Goal: Download file/media

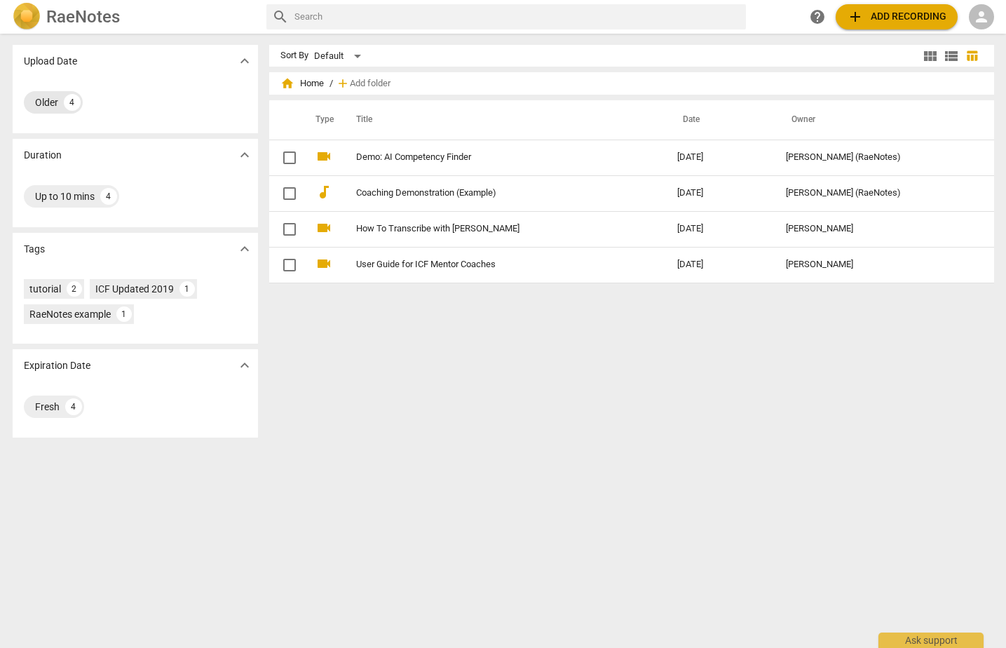
click at [49, 102] on div "Older" at bounding box center [46, 102] width 23 height 14
click at [29, 13] on img at bounding box center [27, 17] width 28 height 28
click at [313, 87] on span "home Home" at bounding box center [301, 83] width 43 height 14
click at [284, 86] on span "home" at bounding box center [287, 83] width 14 height 14
click at [985, 18] on span "person" at bounding box center [981, 16] width 17 height 17
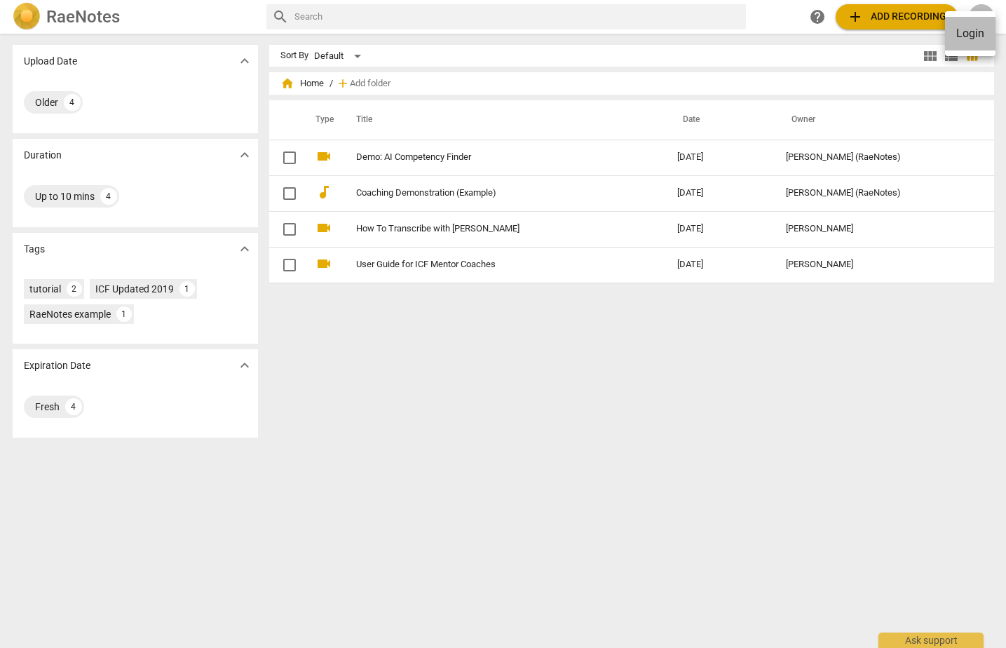
click at [969, 34] on li "Login" at bounding box center [970, 34] width 50 height 34
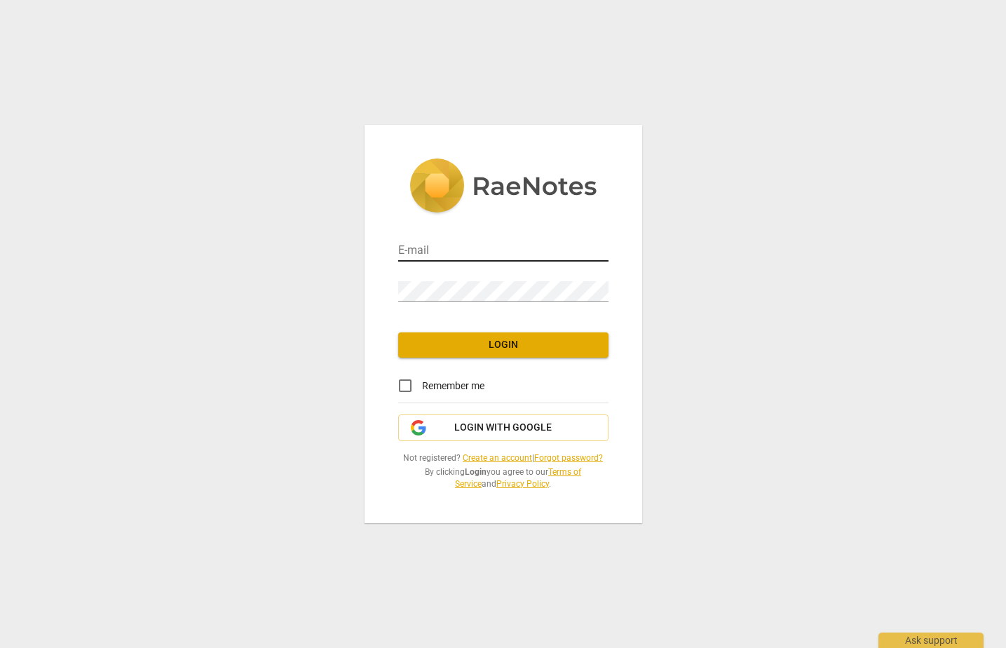
click at [522, 257] on input "email" at bounding box center [503, 251] width 210 height 20
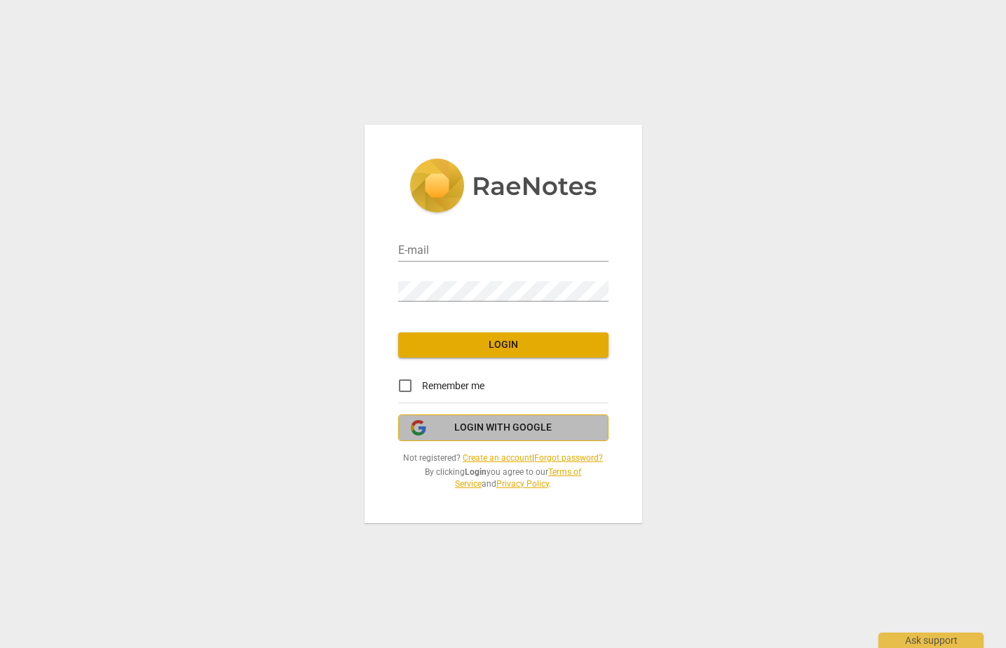
click at [504, 427] on span "Login with Google" at bounding box center [502, 428] width 97 height 14
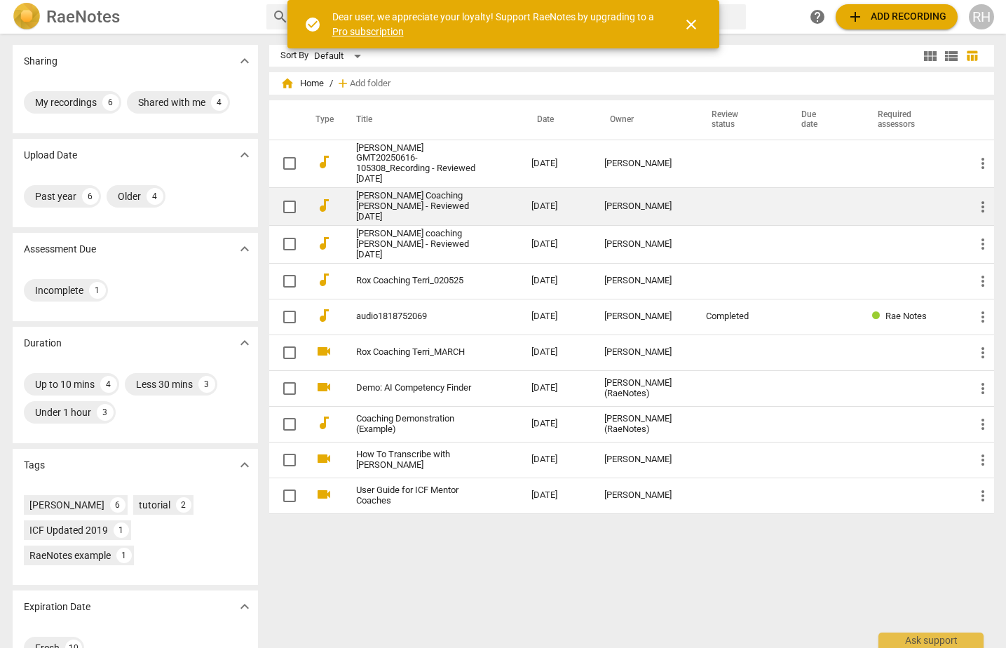
click at [425, 196] on link "[PERSON_NAME] Coaching [PERSON_NAME] - Reviewed [DATE]" at bounding box center [418, 207] width 125 height 32
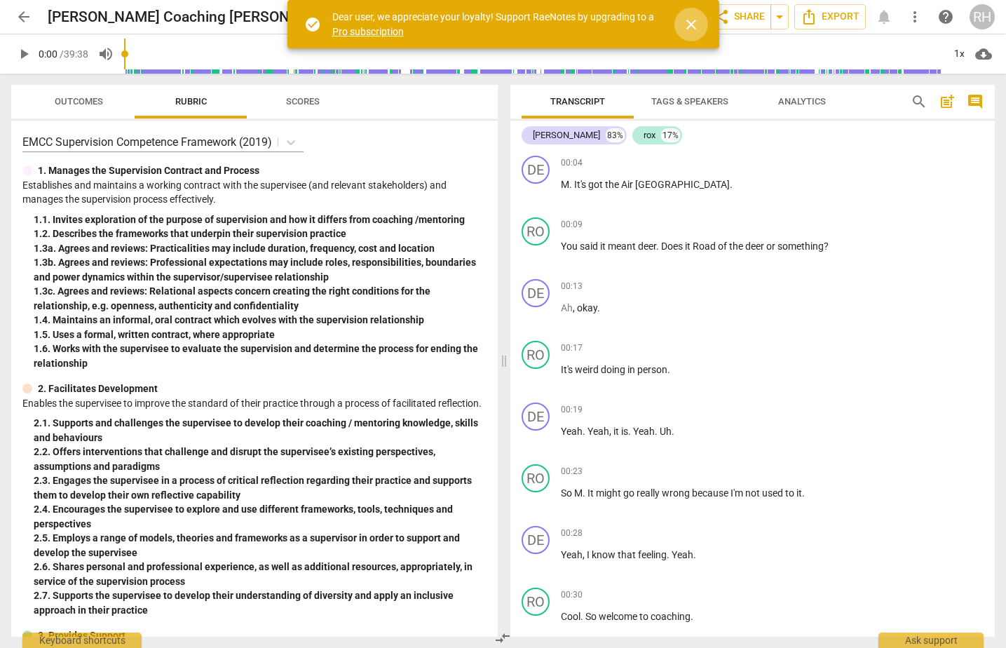
click at [695, 26] on span "close" at bounding box center [691, 24] width 17 height 17
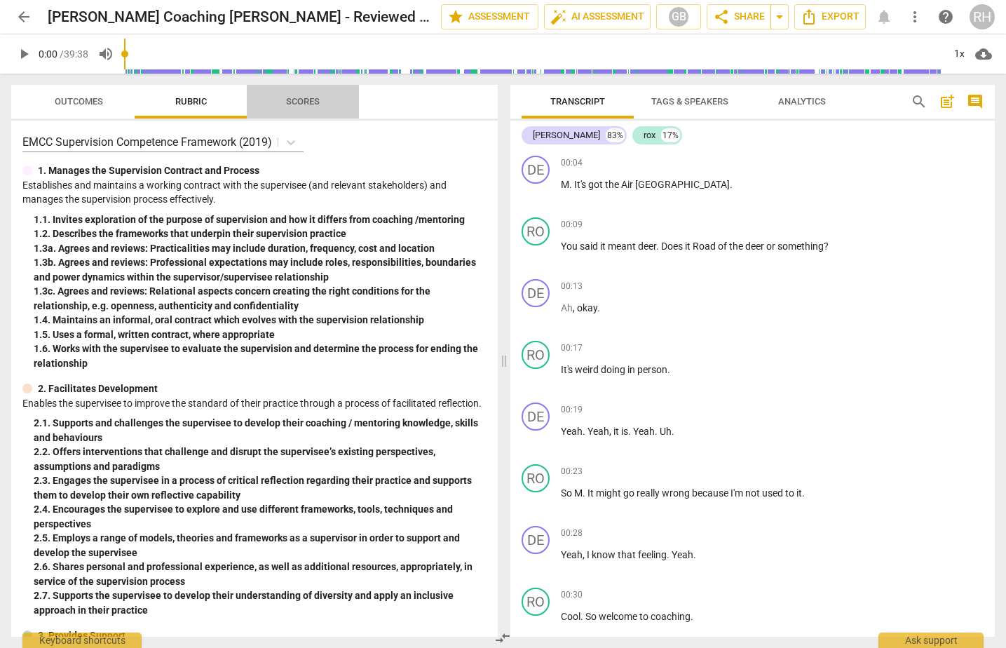
click at [304, 86] on button "Scores" at bounding box center [303, 102] width 112 height 34
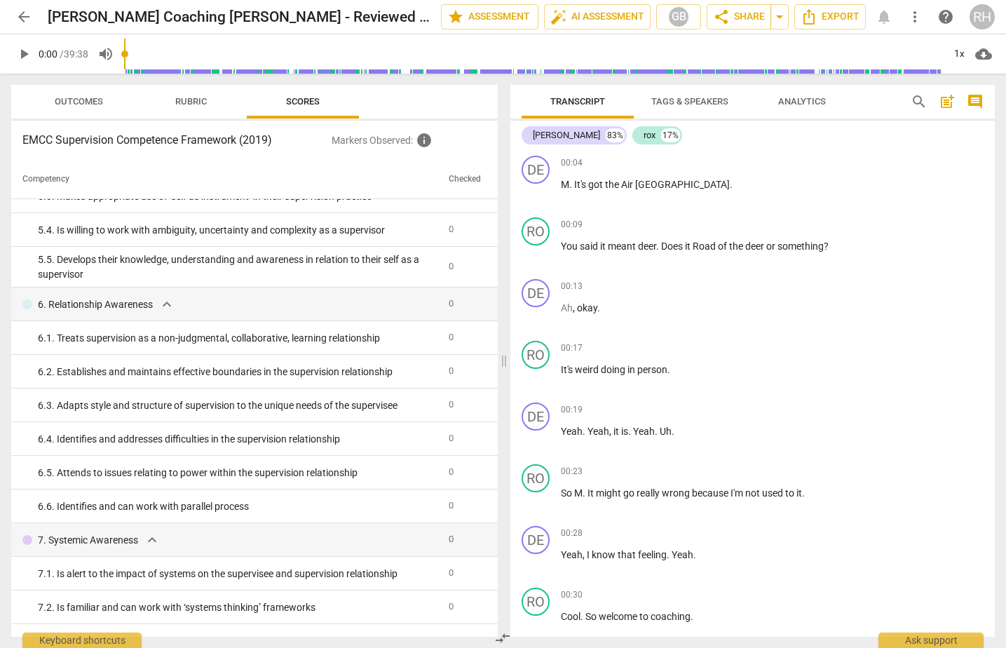
scroll to position [2148, 0]
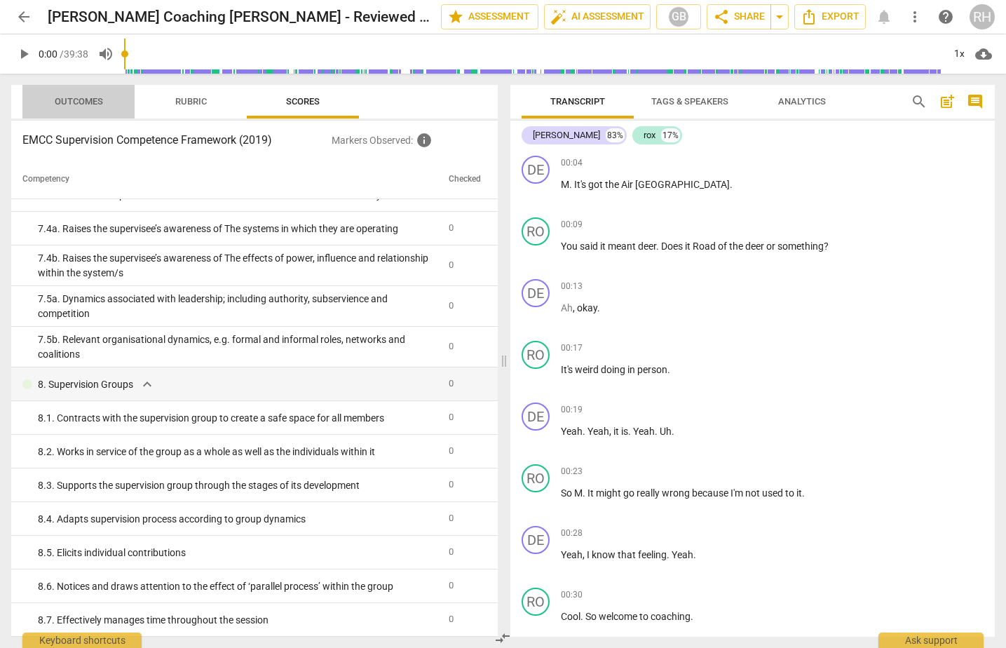
click at [71, 103] on span "Outcomes" at bounding box center [79, 101] width 48 height 11
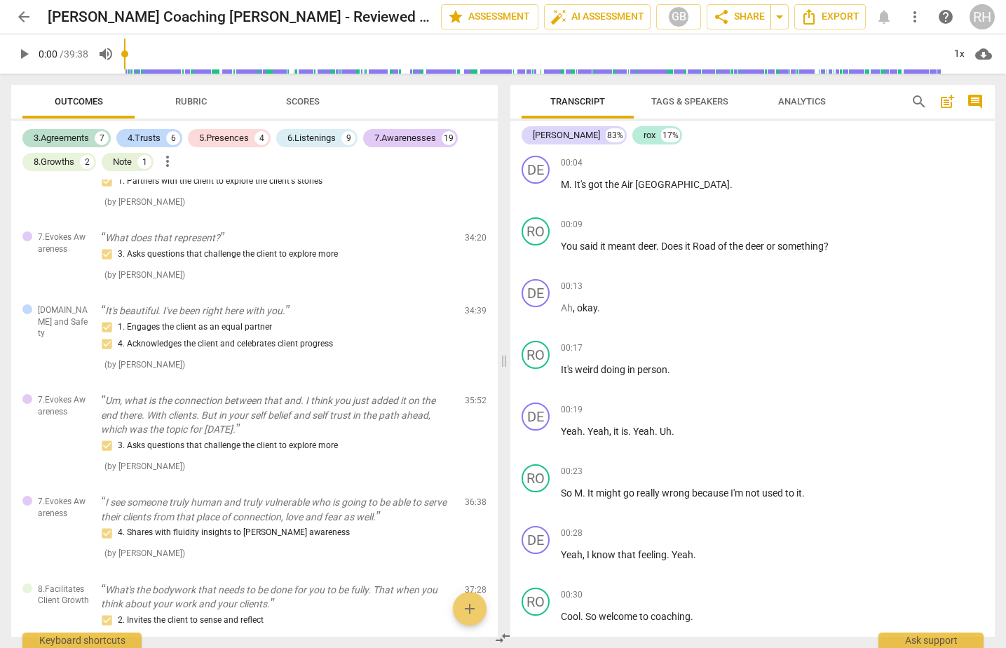
scroll to position [3659, 0]
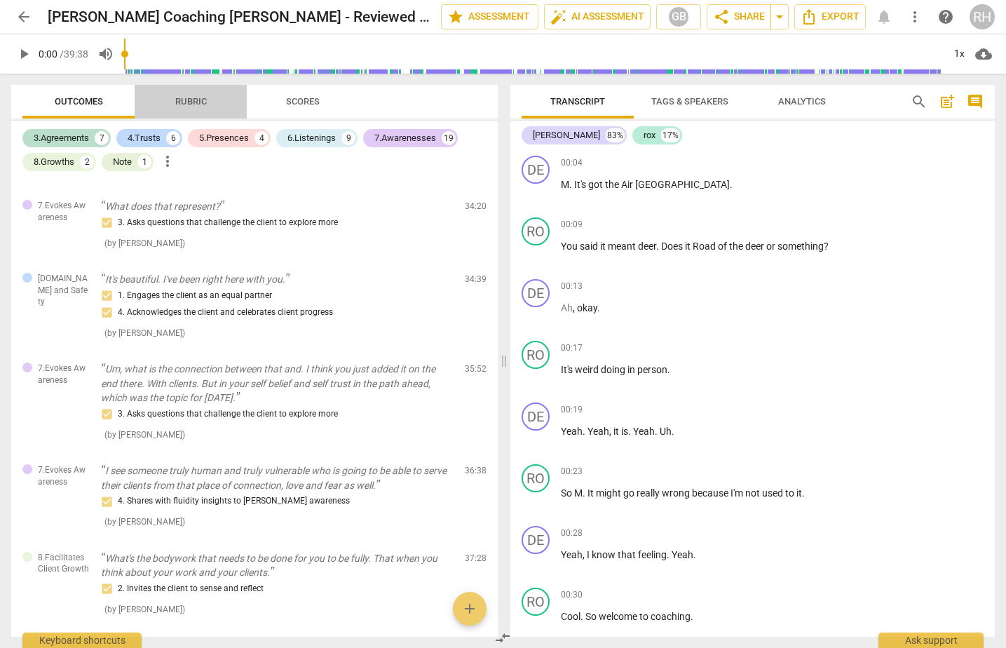
click at [203, 104] on span "Rubric" at bounding box center [191, 101] width 32 height 11
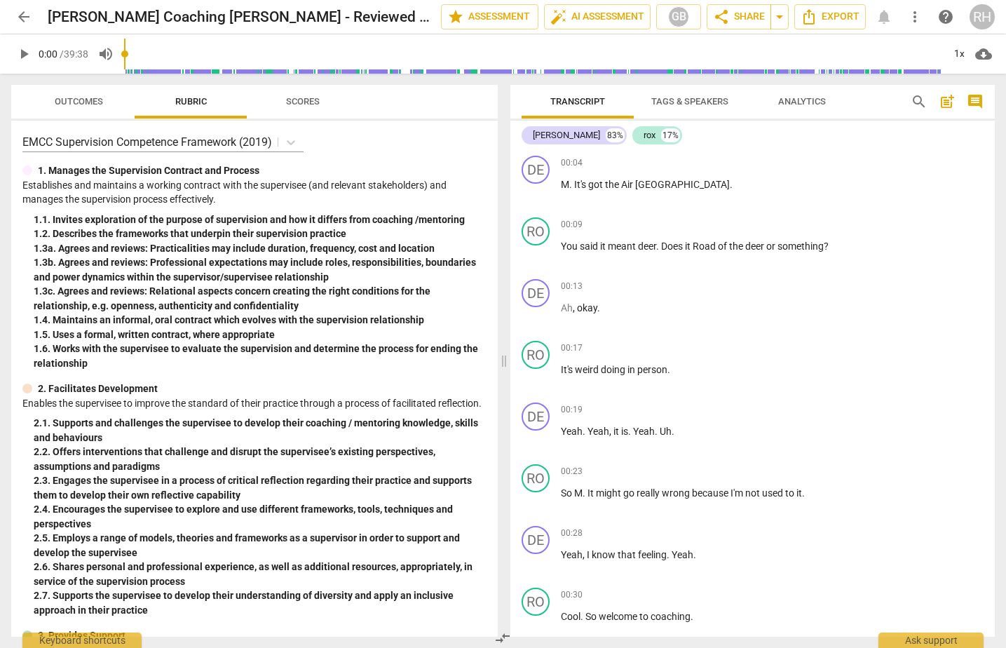
click at [285, 105] on span "Scores" at bounding box center [302, 102] width 67 height 19
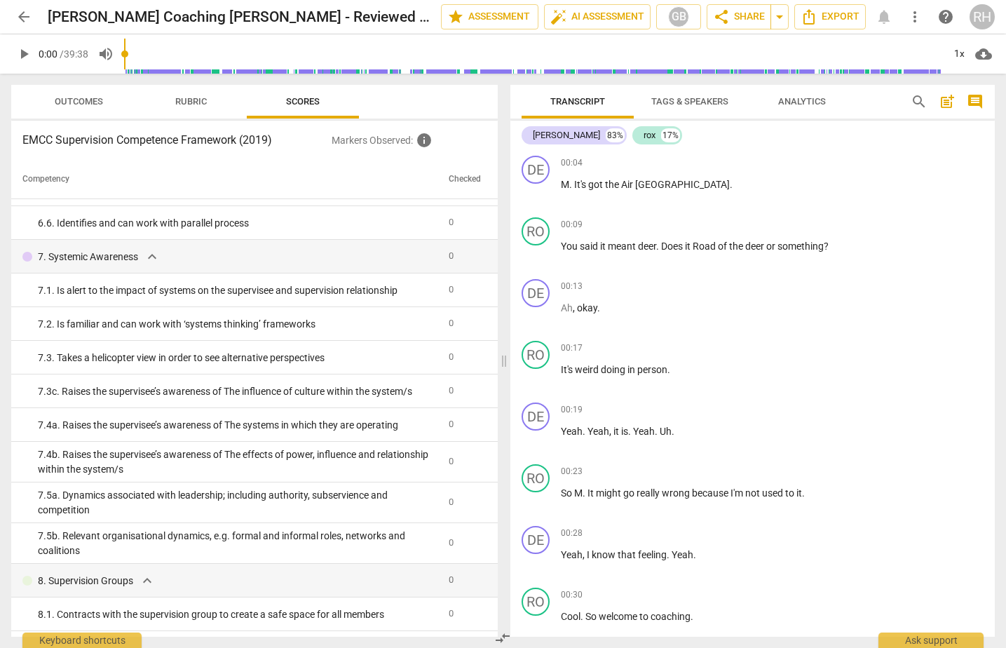
scroll to position [2148, 0]
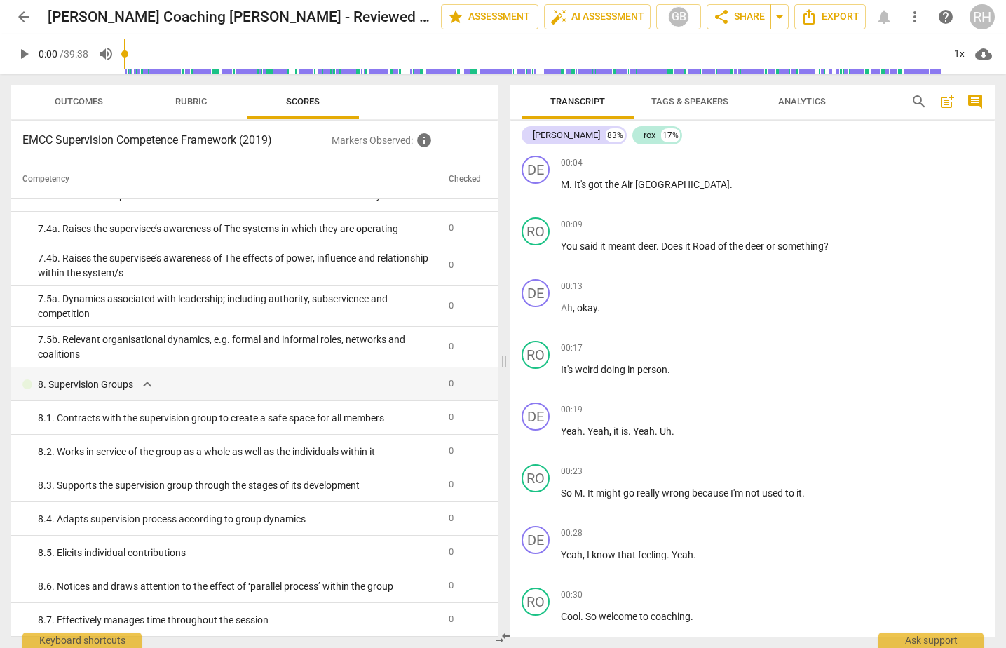
click at [82, 97] on span "Outcomes" at bounding box center [79, 101] width 48 height 11
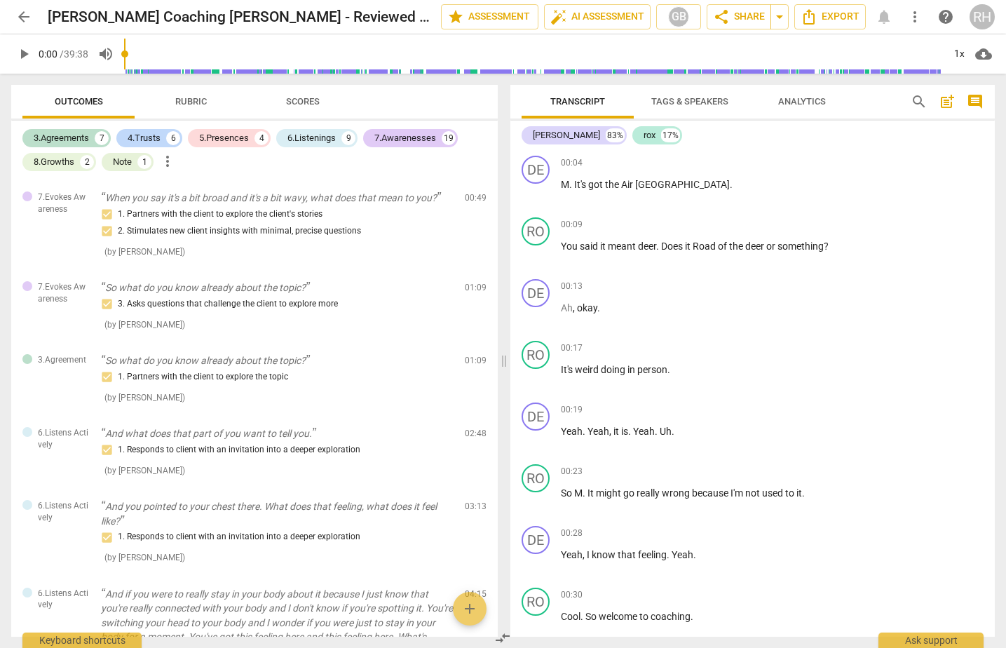
click at [979, 54] on span "cloud_download" at bounding box center [983, 54] width 17 height 17
click at [958, 55] on li "Download audio" at bounding box center [944, 54] width 104 height 34
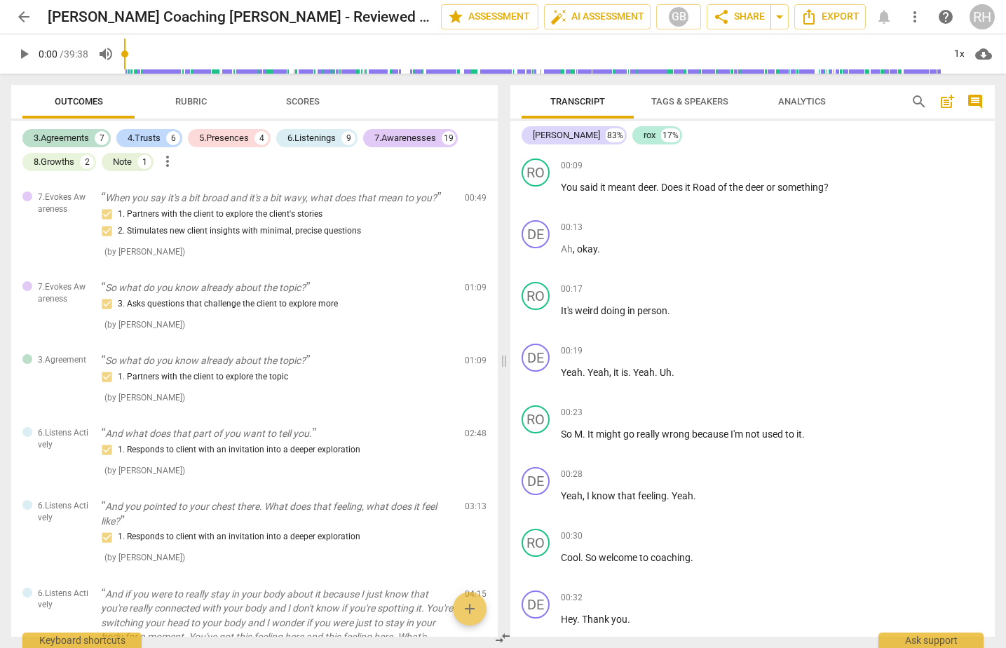
scroll to position [0, 0]
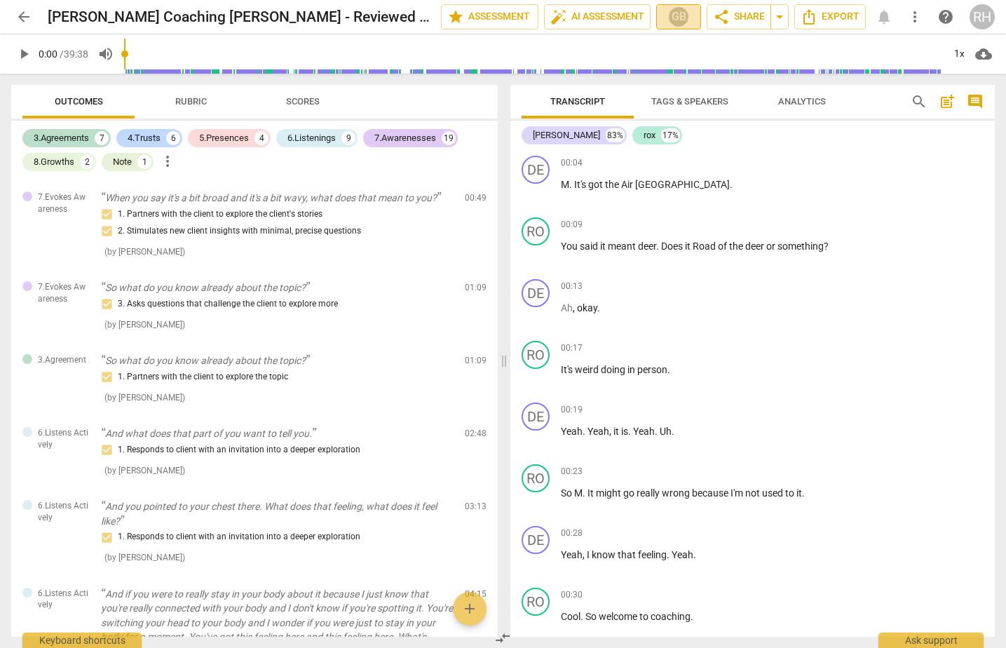
click at [696, 29] on button "GB" at bounding box center [678, 16] width 45 height 25
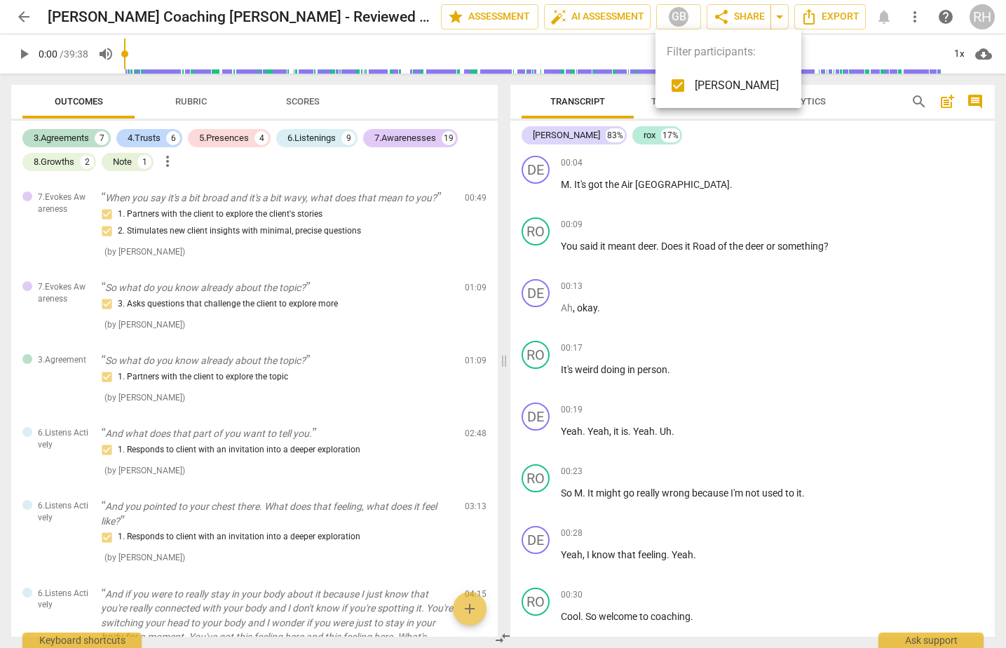
click at [812, 150] on div at bounding box center [503, 324] width 1006 height 648
click at [946, 103] on span "post_add" at bounding box center [947, 101] width 17 height 17
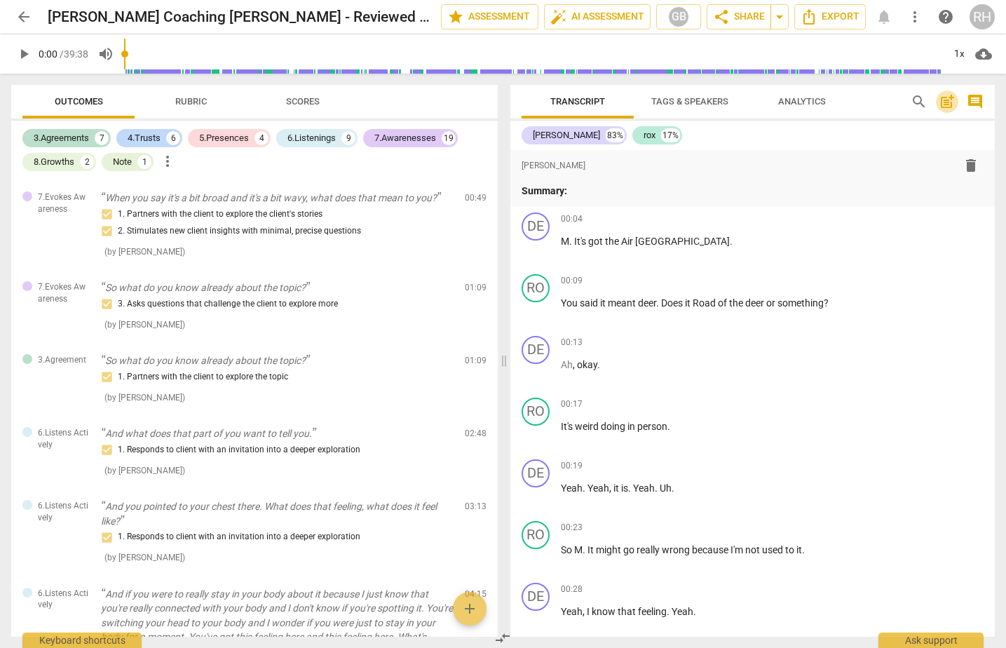
click at [946, 103] on span "post_add" at bounding box center [947, 101] width 17 height 17
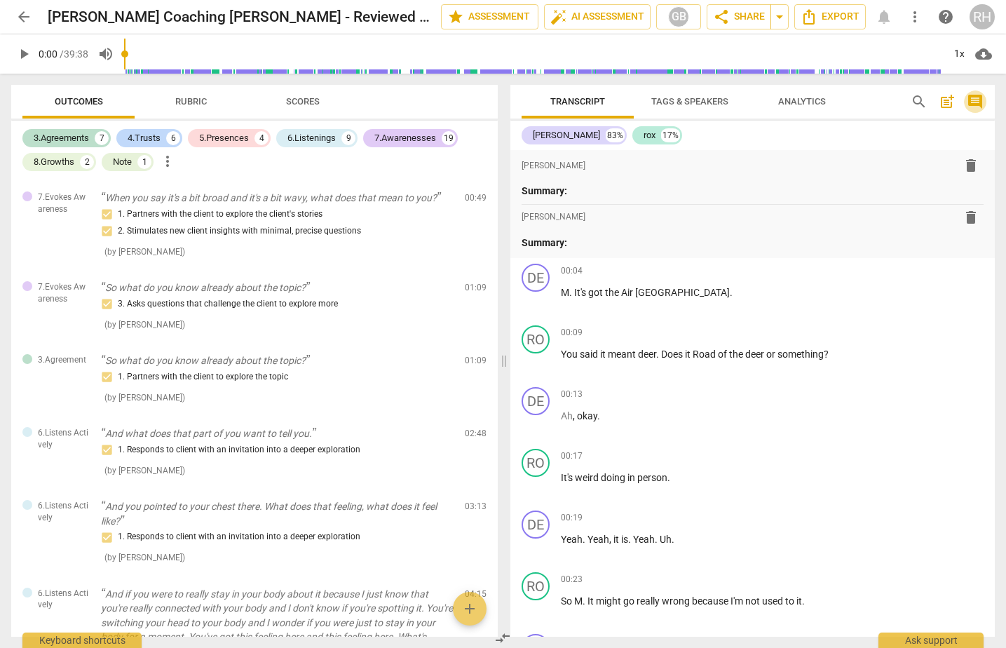
click at [972, 101] on span "comment" at bounding box center [975, 101] width 17 height 17
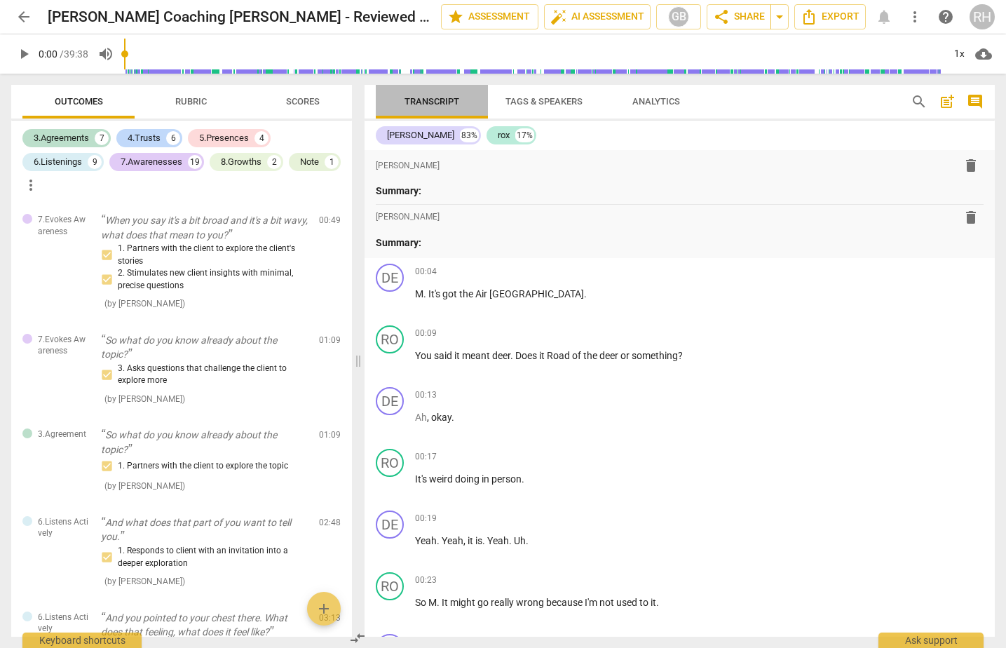
click at [435, 97] on span "Transcript" at bounding box center [431, 101] width 55 height 11
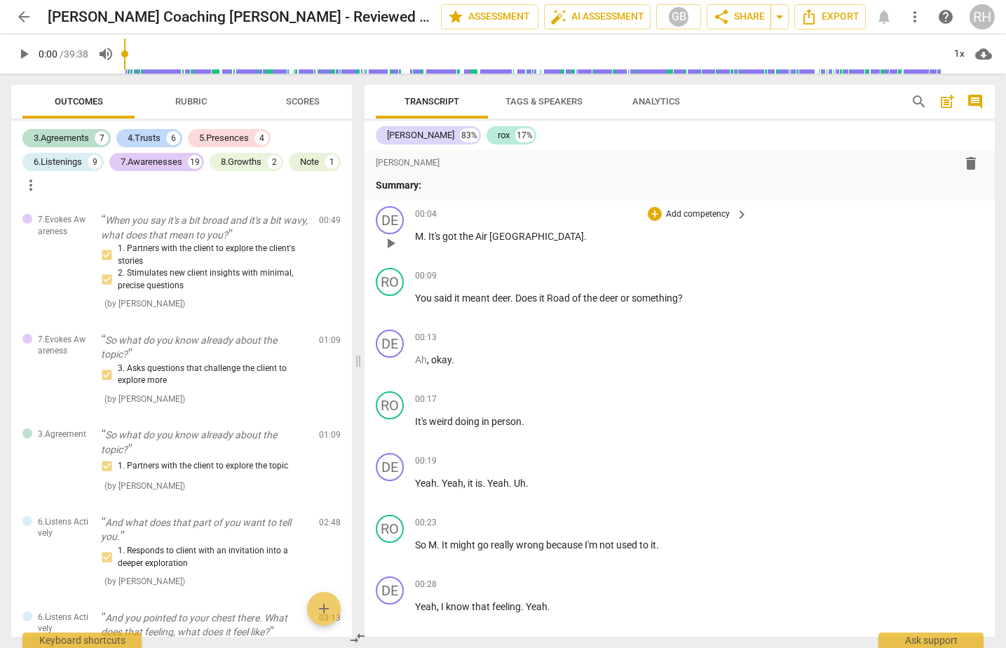
scroll to position [60, 0]
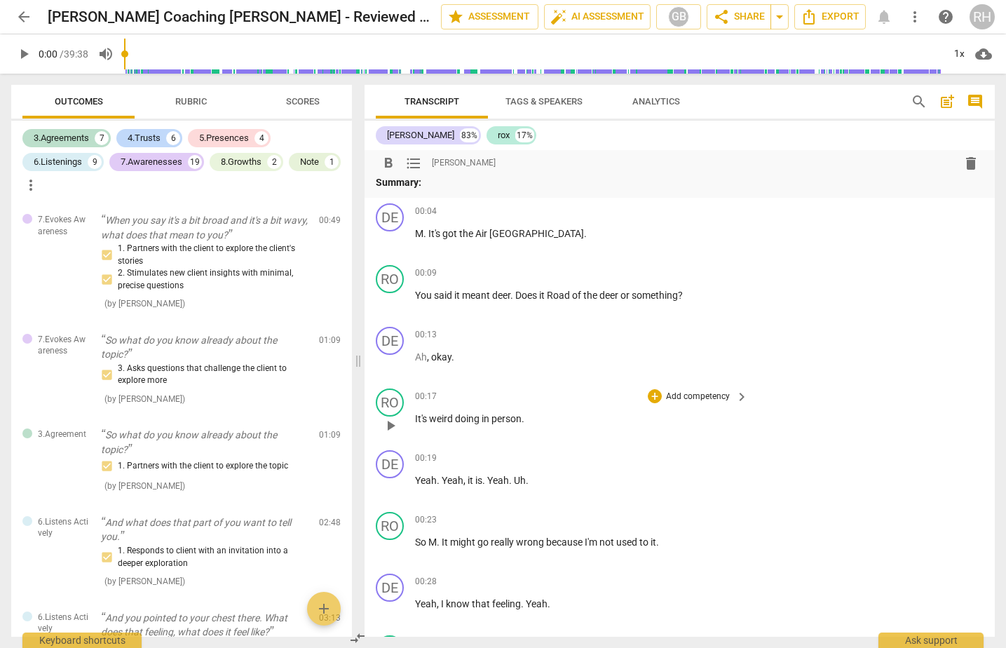
drag, startPoint x: 448, startPoint y: 179, endPoint x: 499, endPoint y: 400, distance: 226.7
click at [500, 401] on div "format_bold format_list_bulleted Roxanne Hobbs delete Summary: format_bold form…" at bounding box center [679, 393] width 630 height 486
click at [918, 97] on span "search" at bounding box center [919, 101] width 17 height 17
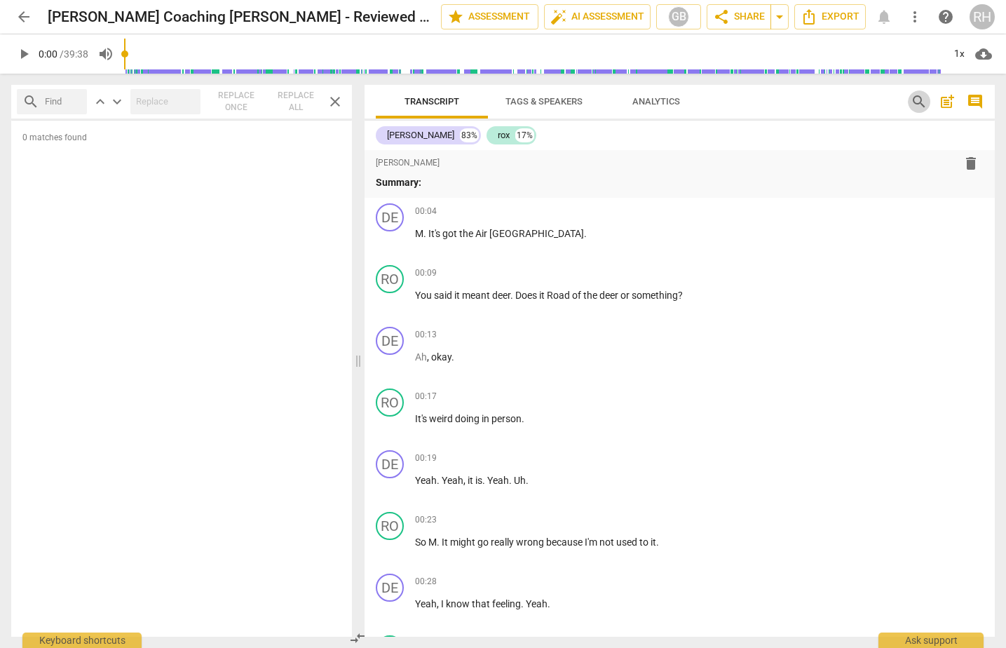
click at [918, 97] on span "search" at bounding box center [919, 101] width 17 height 17
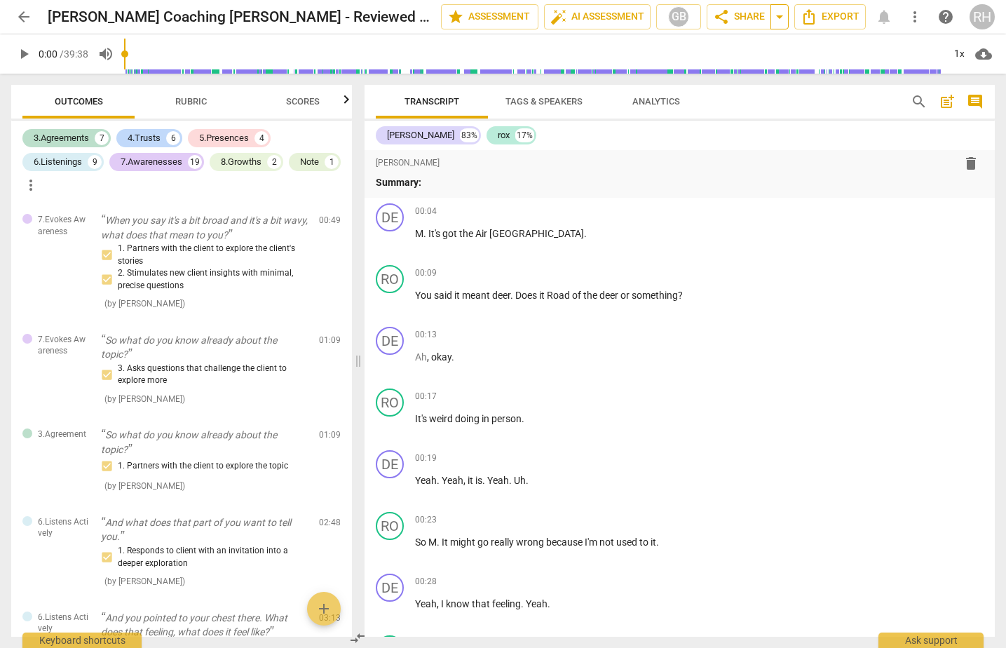
click at [778, 21] on span "arrow_drop_down" at bounding box center [779, 16] width 17 height 17
click at [840, 25] on button "Export" at bounding box center [829, 16] width 71 height 25
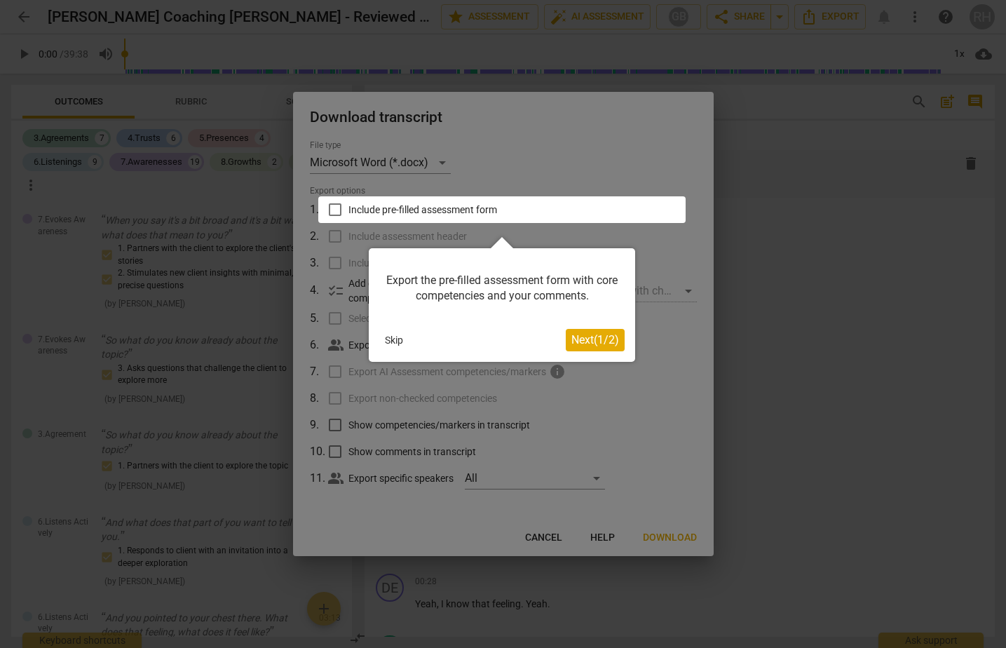
click at [614, 341] on span "Next ( 1 / 2 )" at bounding box center [595, 339] width 48 height 13
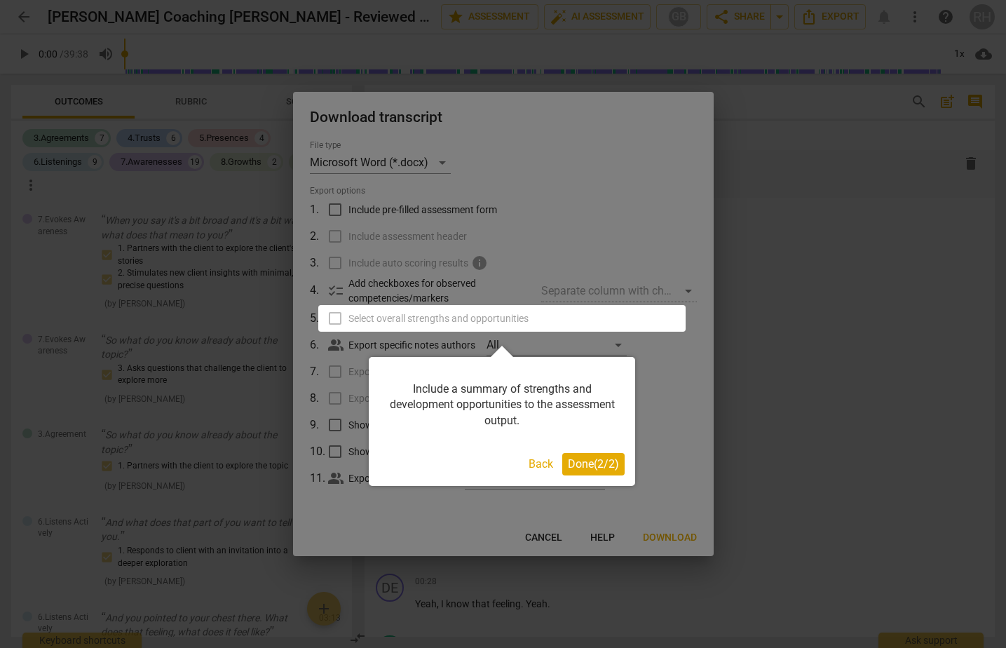
click at [601, 465] on span "Done ( 2 / 2 )" at bounding box center [593, 463] width 51 height 13
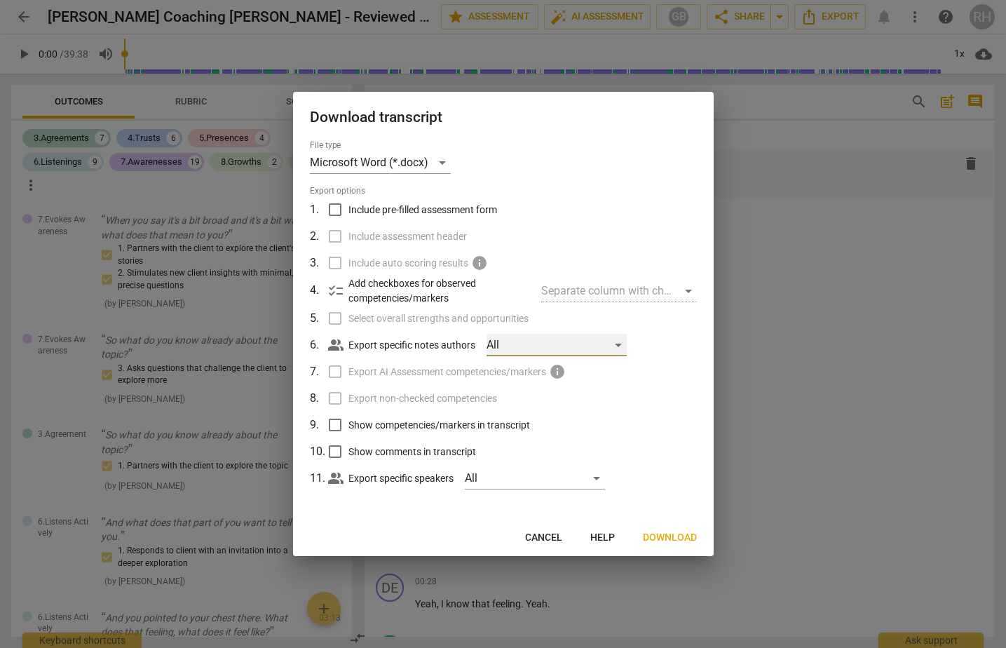
click at [561, 345] on div "All" at bounding box center [556, 345] width 140 height 22
click at [561, 345] on span "Ghaya Barwani" at bounding box center [568, 344] width 84 height 17
checkbox input "false"
click at [662, 374] on div at bounding box center [503, 324] width 1006 height 648
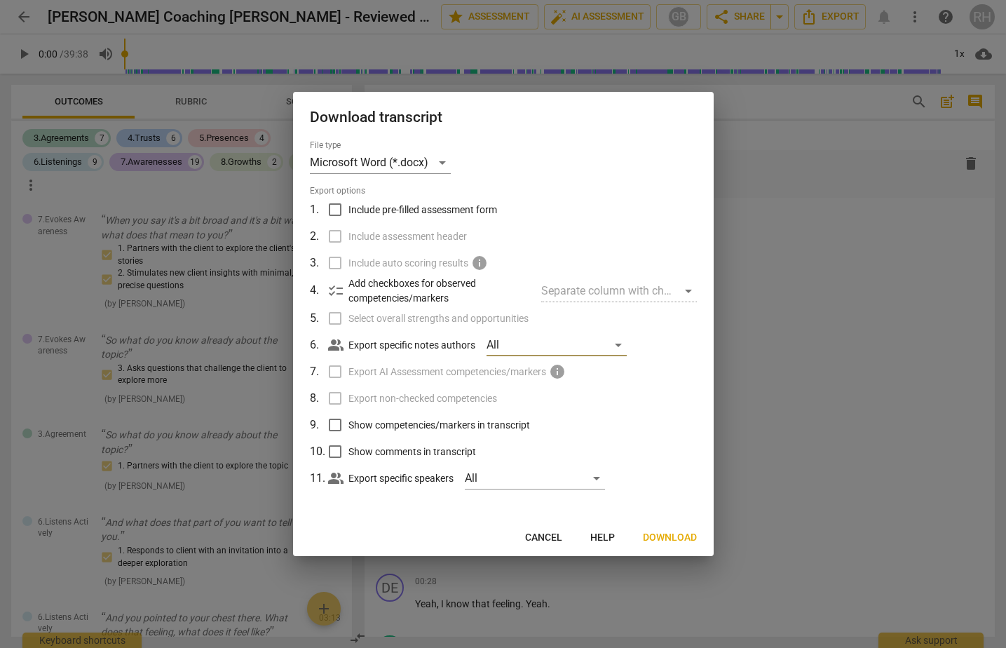
click at [665, 537] on span "Download" at bounding box center [670, 538] width 54 height 14
